Goal: Task Accomplishment & Management: Use online tool/utility

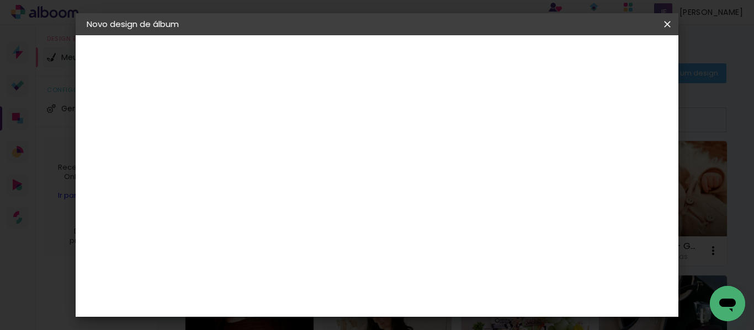
click at [267, 150] on input at bounding box center [267, 148] width 0 height 17
type input "ALBUM [PERSON_NAME]"
type paper-input "ALBUM [PERSON_NAME]"
click at [0, 0] on slot "Avançar" at bounding box center [0, 0] width 0 height 0
click at [473, 159] on paper-item "Tamanho Livre" at bounding box center [420, 168] width 106 height 24
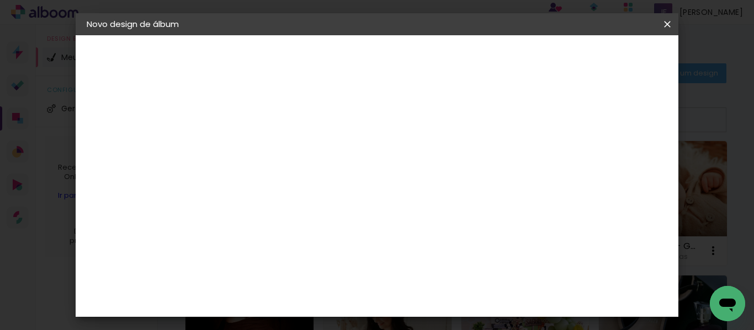
click at [0, 0] on slot "Avançar" at bounding box center [0, 0] width 0 height 0
click at [237, 211] on input "30" at bounding box center [232, 206] width 29 height 17
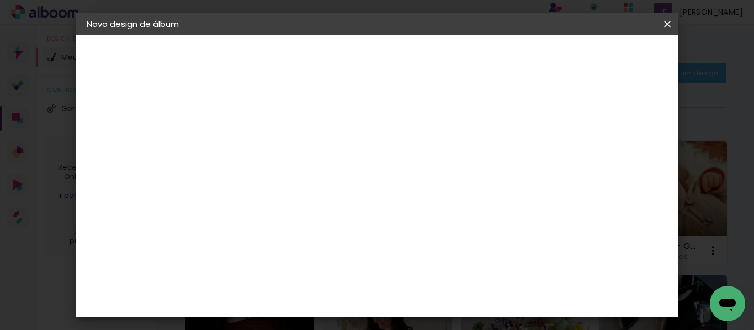
type input "20"
type paper-input "20"
click at [445, 297] on input "60" at bounding box center [437, 297] width 29 height 17
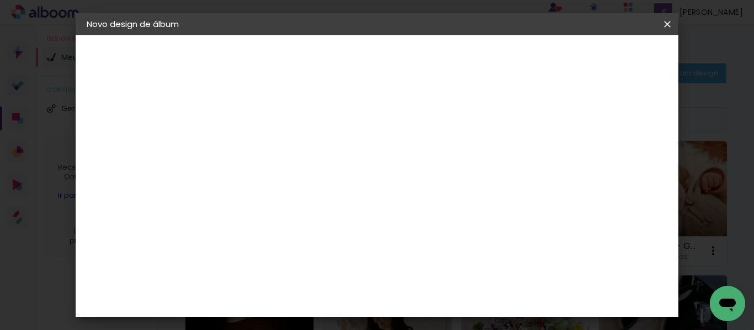
type input "40"
type paper-input "40"
click at [598, 55] on span "Iniciar design" at bounding box center [573, 59] width 50 height 8
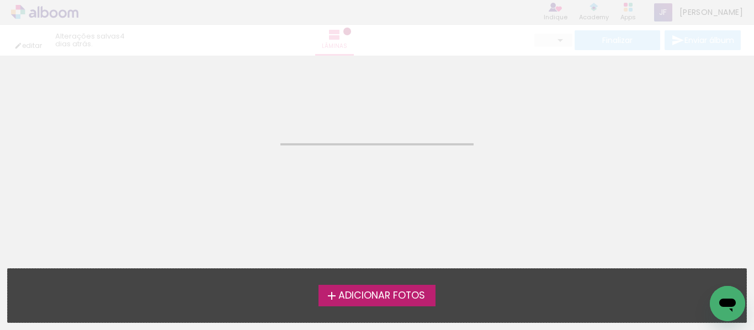
click at [410, 291] on span "Adicionar Fotos" at bounding box center [381, 296] width 87 height 10
click at [0, 0] on input "file" at bounding box center [0, 0] width 0 height 0
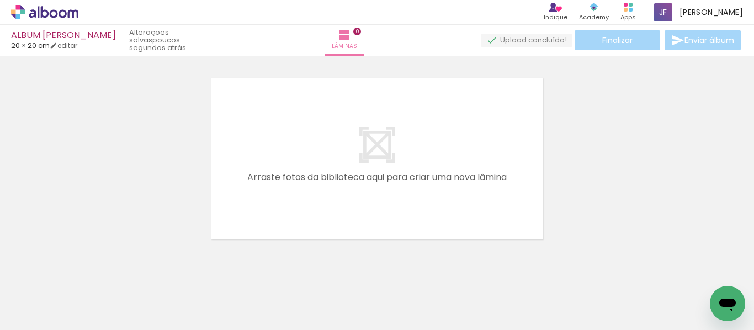
scroll to position [14, 0]
